Goal: Register for event/course

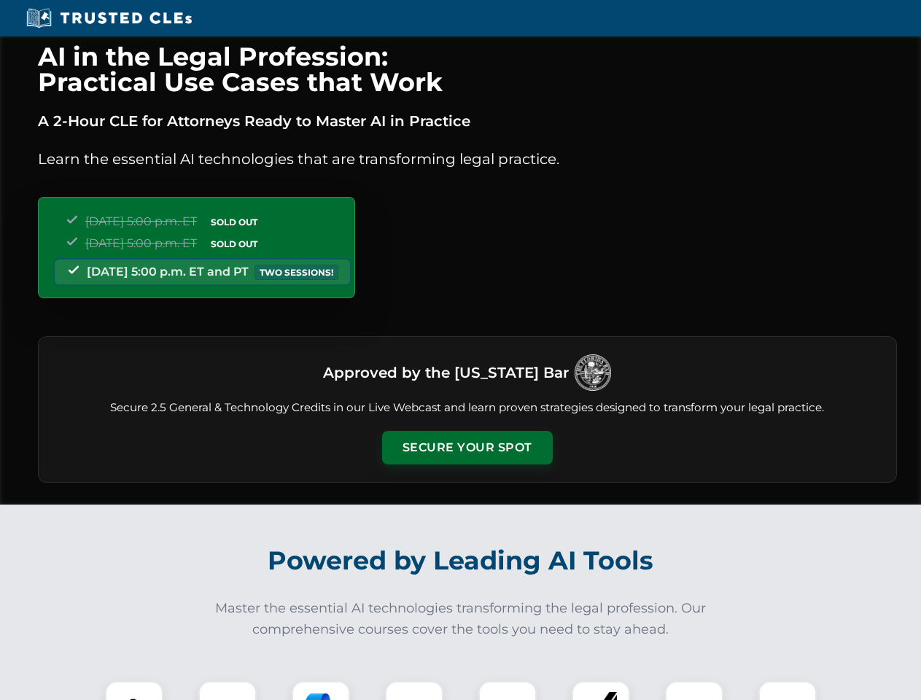
click at [467, 448] on button "Secure Your Spot" at bounding box center [467, 448] width 171 height 34
click at [134, 691] on img at bounding box center [134, 710] width 42 height 42
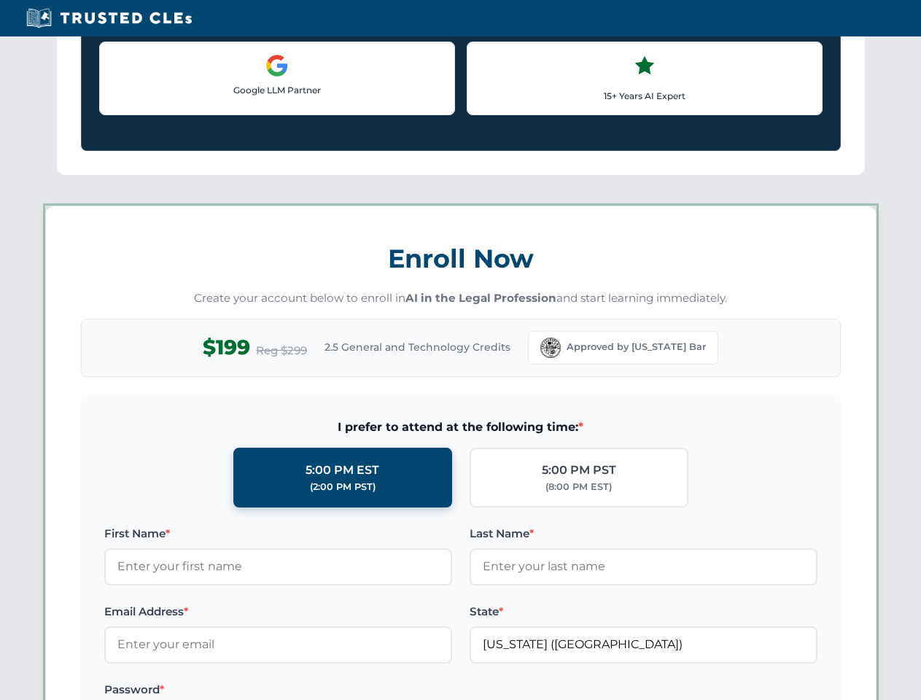
click at [321, 691] on label "Password *" at bounding box center [278, 690] width 348 height 18
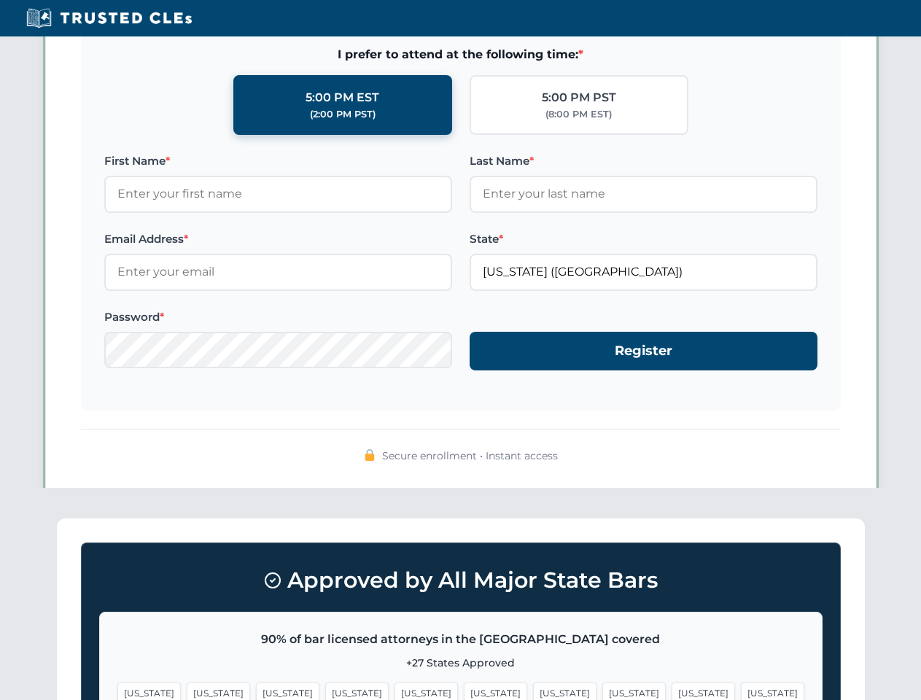
click at [672, 691] on span "[US_STATE]" at bounding box center [703, 693] width 63 height 21
